Goal: Information Seeking & Learning: Learn about a topic

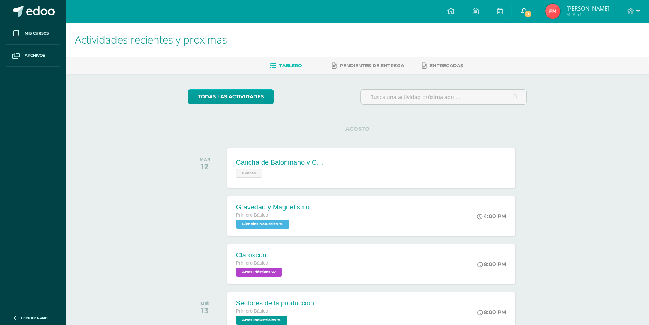
click at [527, 11] on span "1" at bounding box center [528, 14] width 8 height 8
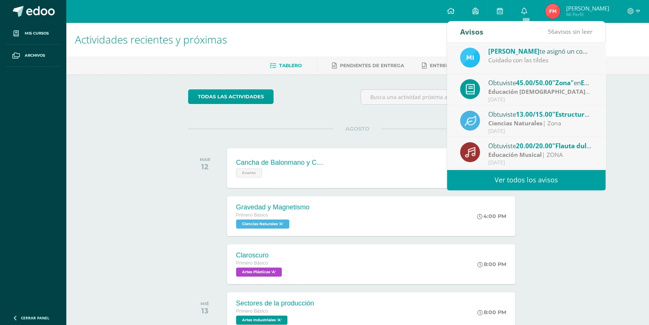
click at [541, 53] on div "Mishell Castillo te asignó un comentario en 'La prehistoria' para 'Ciencias Soc…" at bounding box center [540, 51] width 104 height 10
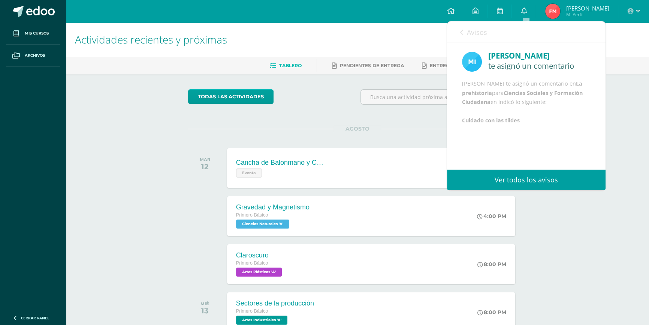
scroll to position [34, 0]
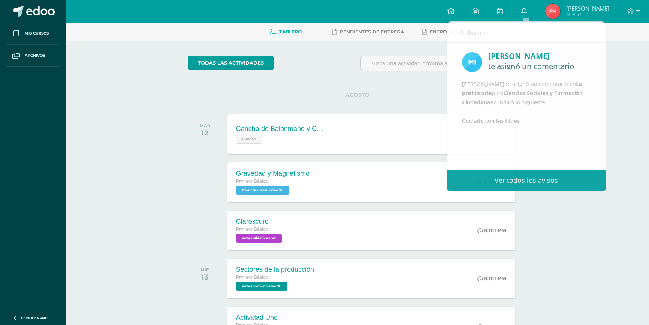
click at [556, 18] on img at bounding box center [552, 11] width 15 height 15
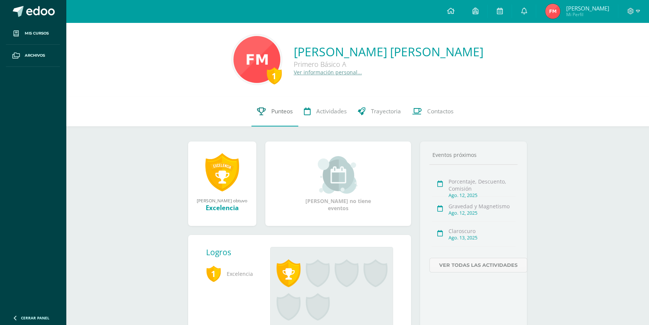
click at [292, 112] on span "Punteos" at bounding box center [281, 111] width 21 height 8
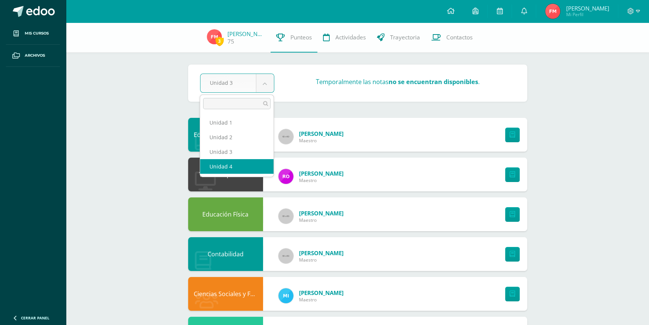
select select "Unidad 4"
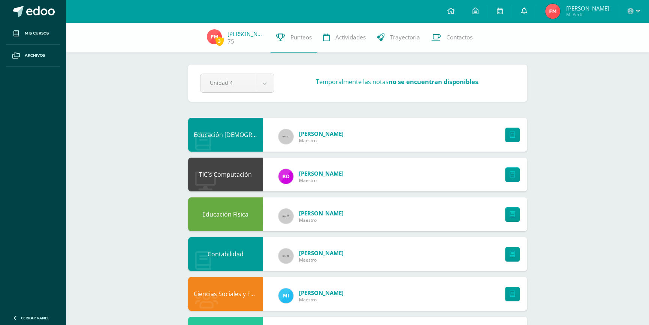
click at [530, 7] on link at bounding box center [524, 11] width 24 height 22
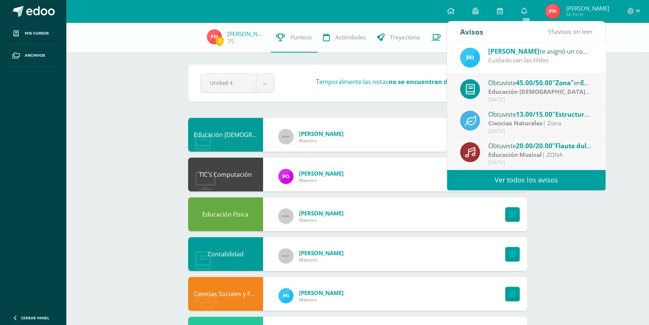
click at [561, 59] on div "Cuidado con las tildes" at bounding box center [540, 60] width 104 height 9
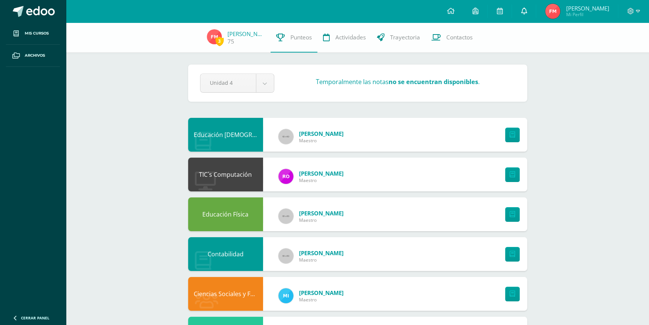
click at [524, 10] on icon at bounding box center [524, 10] width 6 height 7
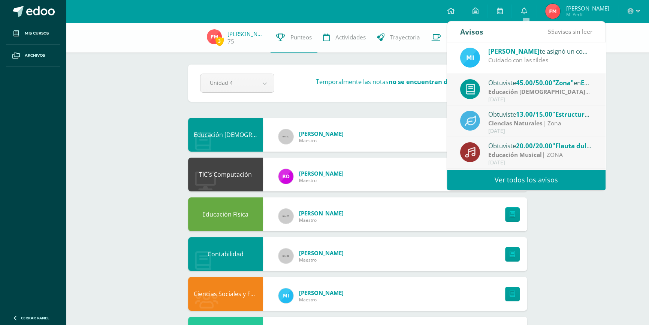
click at [532, 56] on div "Cuidado con las tildes" at bounding box center [540, 60] width 104 height 9
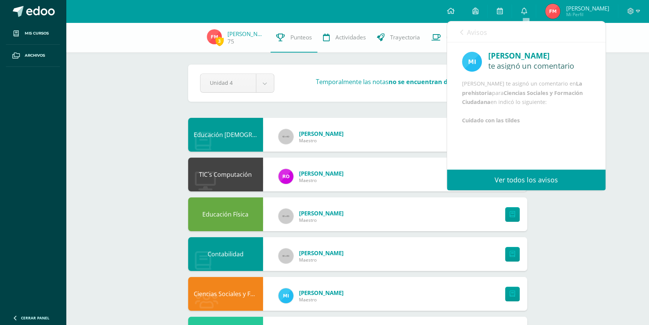
click at [460, 32] on icon at bounding box center [461, 32] width 3 height 6
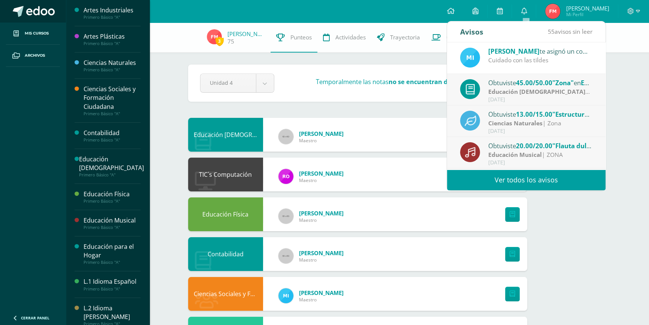
click at [33, 12] on span at bounding box center [40, 11] width 28 height 11
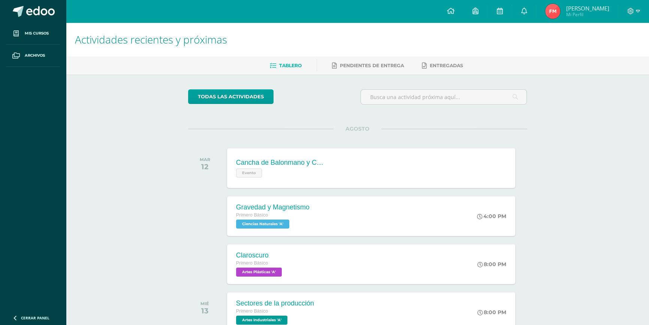
scroll to position [112, 0]
click at [41, 26] on link "Mis cursos" at bounding box center [33, 33] width 54 height 22
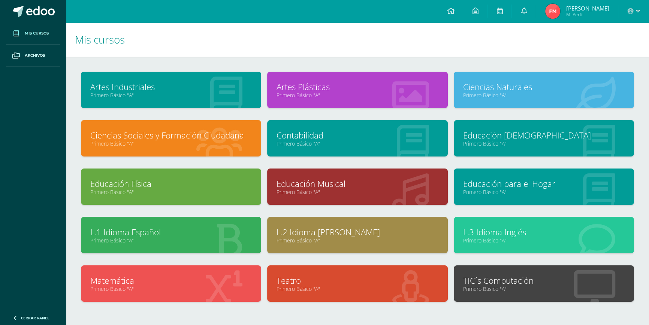
click at [179, 272] on div "Matemática Primero Básico "A"" at bounding box center [171, 283] width 180 height 36
click at [184, 276] on link "Matemática" at bounding box center [171, 280] width 162 height 12
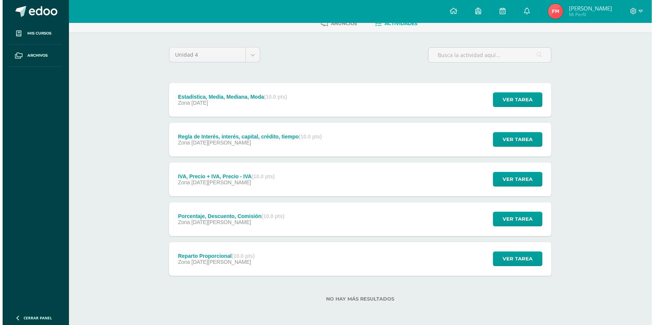
scroll to position [42, 0]
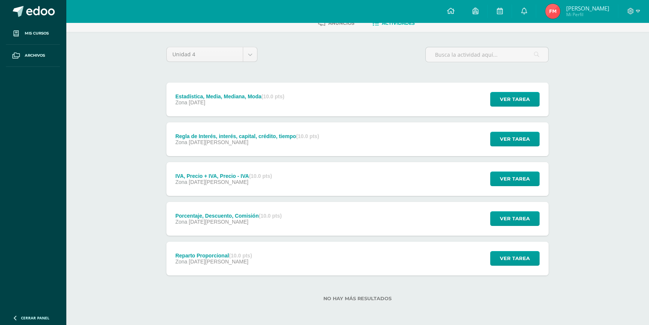
click at [295, 171] on div "IVA, Precio + IVA, Precio - IVA (10.0 pts) Zona [DATE][PERSON_NAME] Ver tarea I…" at bounding box center [357, 179] width 382 height 34
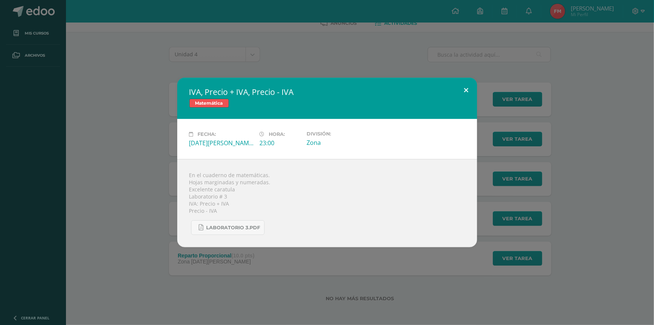
drag, startPoint x: 472, startPoint y: 74, endPoint x: 447, endPoint y: 93, distance: 31.3
click at [472, 74] on div "IVA, Precio + IVA, Precio - IVA Matemática Fecha: [DATE][PERSON_NAME] Hora: 23:…" at bounding box center [327, 162] width 654 height 325
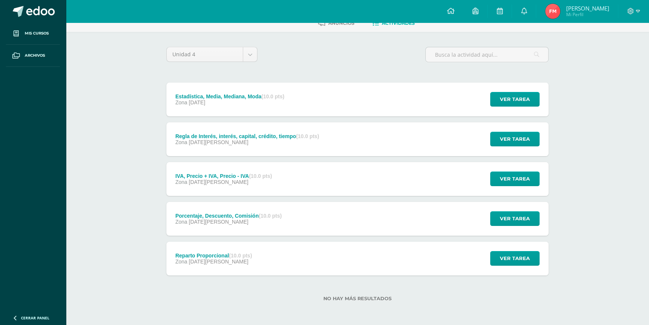
click at [251, 225] on div "Porcentaje, Descuento, Comisión (10.0 pts) Zona [DATE][PERSON_NAME]" at bounding box center [228, 219] width 124 height 34
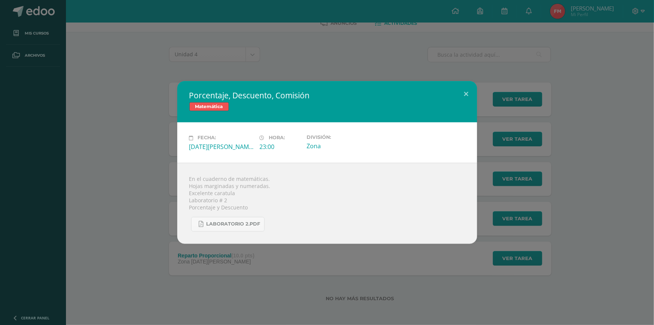
click at [482, 90] on div "Porcentaje, Descuento, Comisión Matemática Fecha: [DATE][PERSON_NAME] Hora: 23:…" at bounding box center [327, 162] width 648 height 162
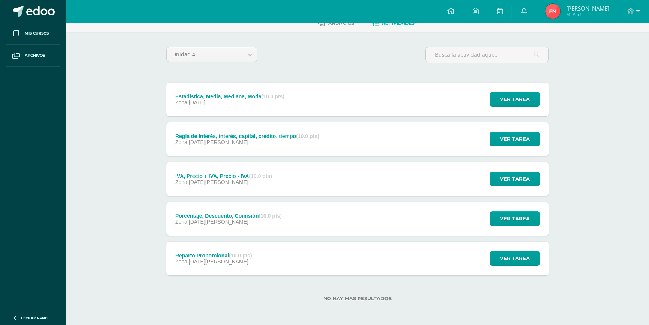
click at [367, 260] on div "Reparto Proporcional (10.0 pts) Zona [DATE][PERSON_NAME] Ver tarea Reparto Prop…" at bounding box center [357, 258] width 382 height 34
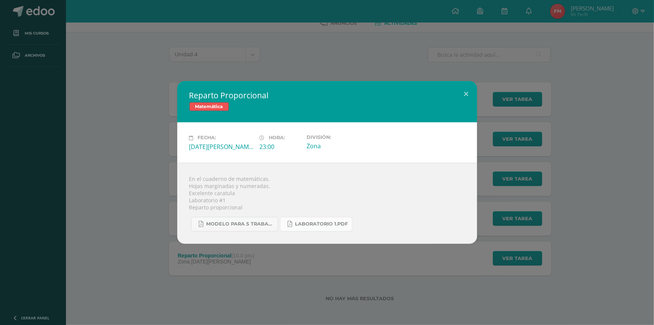
click at [335, 220] on link "Laboratorio 1.pdf" at bounding box center [316, 224] width 72 height 15
click at [231, 225] on span "Modelo para 5 trabajos.pdf" at bounding box center [240, 224] width 67 height 6
click at [461, 91] on button at bounding box center [466, 93] width 21 height 25
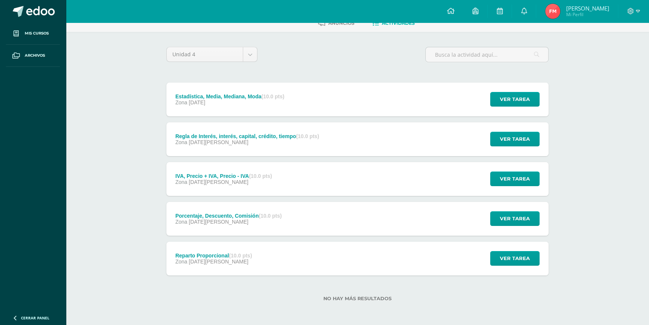
click at [285, 223] on div "Porcentaje, Descuento, Comisión (10.0 pts) Zona [DATE][PERSON_NAME]" at bounding box center [228, 219] width 124 height 34
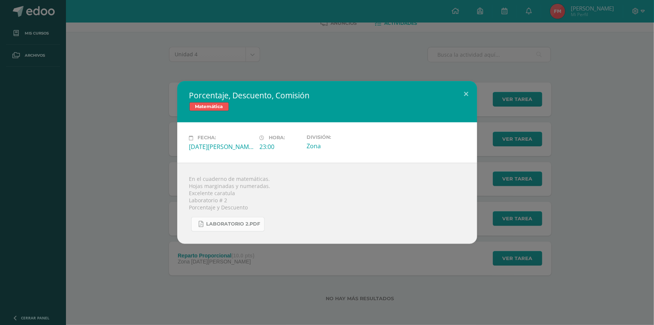
drag, startPoint x: 253, startPoint y: 231, endPoint x: 251, endPoint y: 226, distance: 5.6
click at [252, 231] on div "En el cuaderno de matemáticas. Hojas marginadas y numeradas. Excelente caratula…" at bounding box center [327, 203] width 300 height 81
click at [250, 225] on span "Laboratorio 2.pdf" at bounding box center [234, 224] width 54 height 6
